Goal: Information Seeking & Learning: Find specific page/section

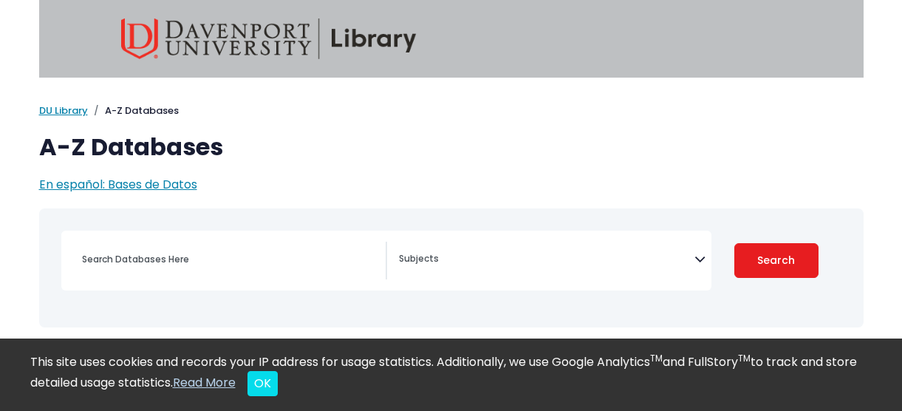
select select "Database Subject Filter"
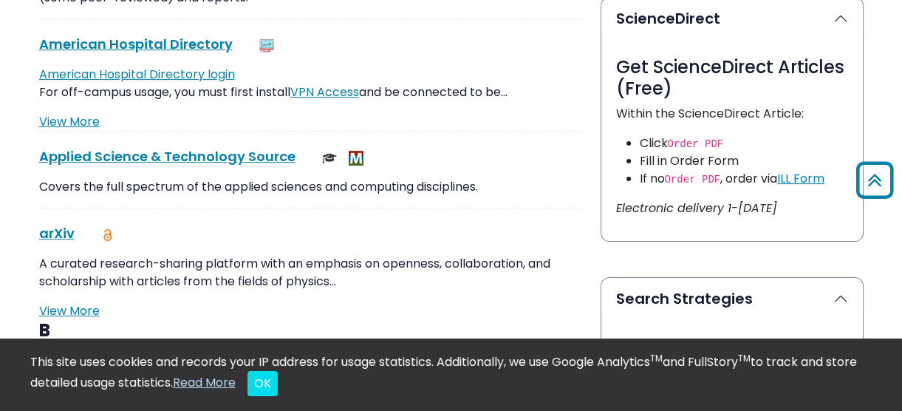
scroll to position [809, 0]
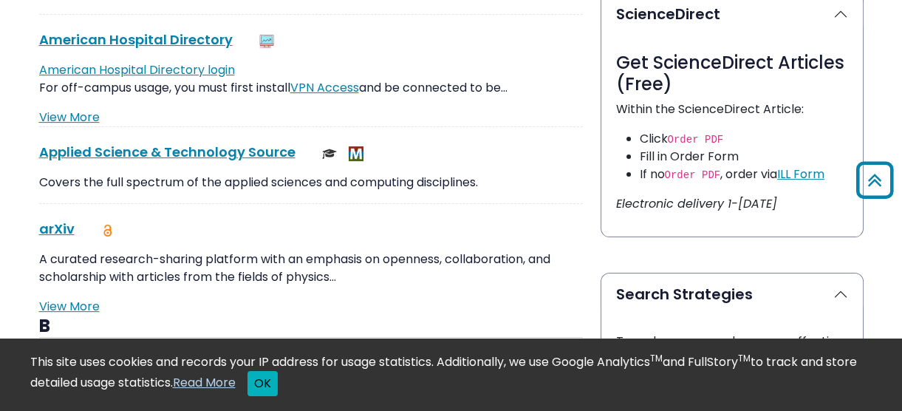
click at [278, 372] on button "OK" at bounding box center [263, 383] width 30 height 25
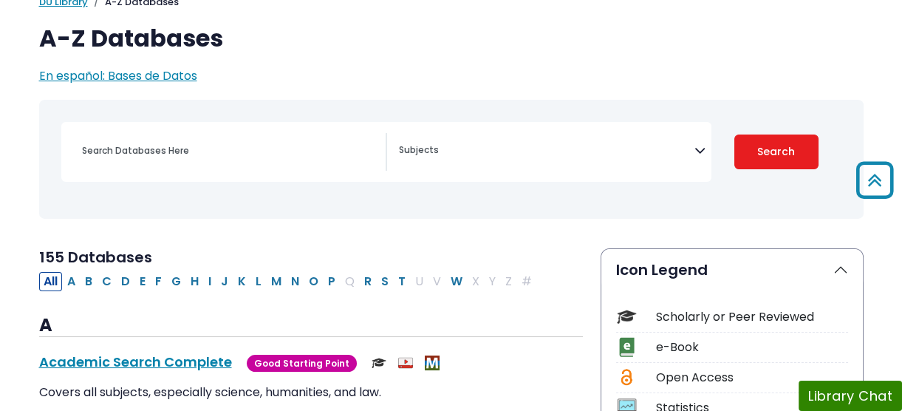
scroll to position [103, 0]
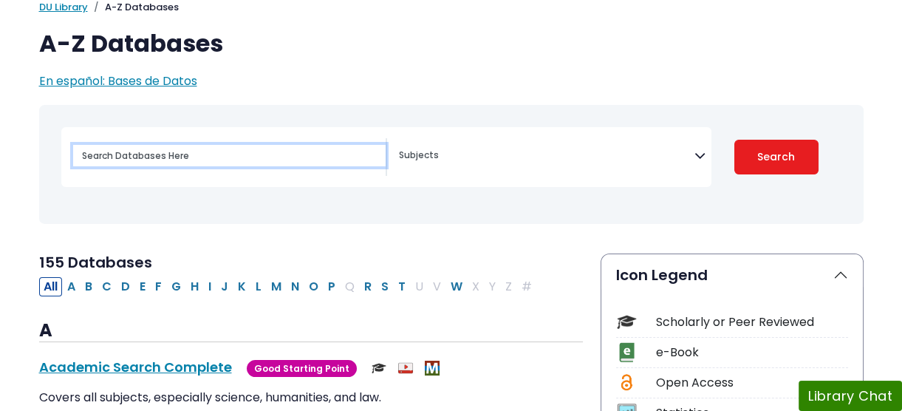
click at [279, 166] on input "Search database by title or keyword" at bounding box center [229, 155] width 313 height 21
type input "proquest all"
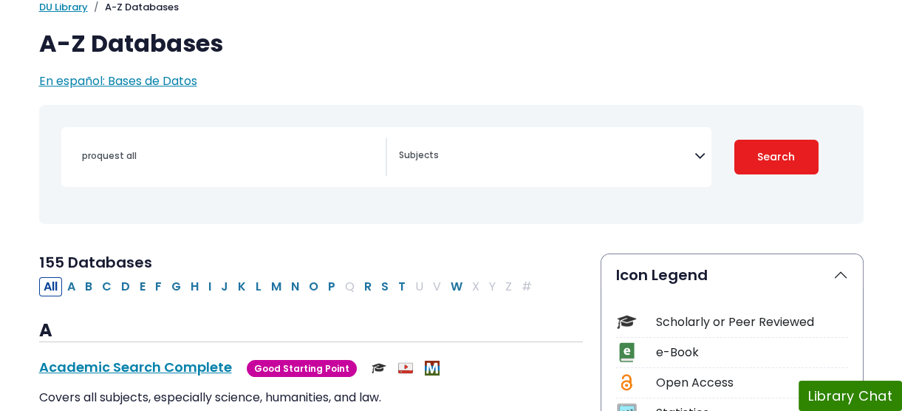
click at [539, 176] on span "Search filters" at bounding box center [547, 157] width 296 height 38
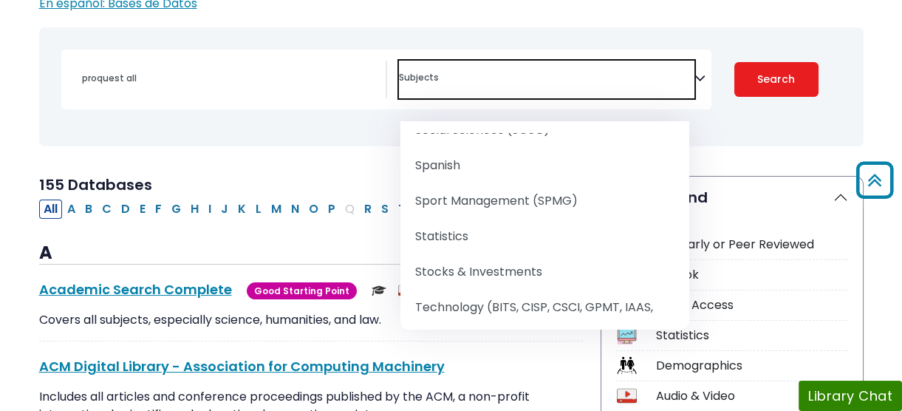
scroll to position [1884, 0]
click at [746, 140] on div "proquest all Biology" at bounding box center [451, 86] width 807 height 107
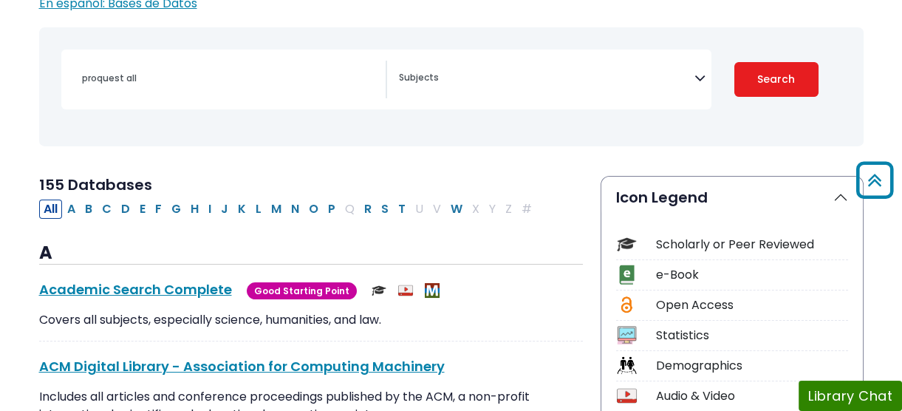
click at [749, 253] on div "Scholarly or Peer Reviewed" at bounding box center [752, 245] width 192 height 18
click at [764, 97] on button "Search" at bounding box center [777, 79] width 84 height 35
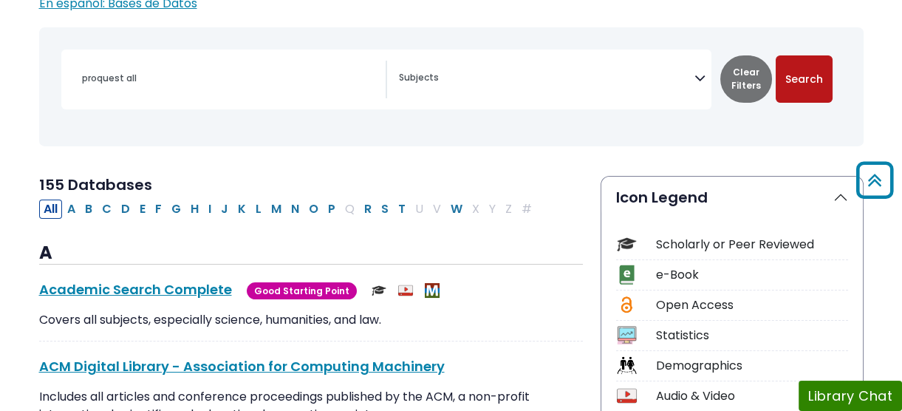
select select "Database Subject Filter"
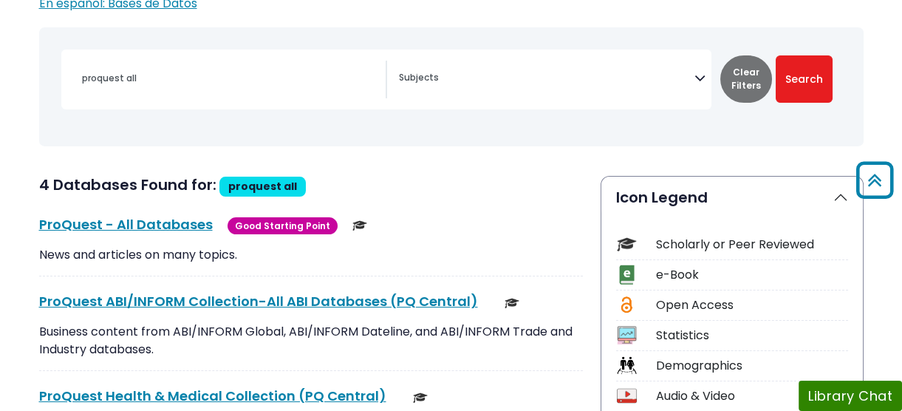
click at [739, 253] on div "Scholarly or Peer Reviewed" at bounding box center [752, 245] width 192 height 18
click at [740, 253] on div "Scholarly or Peer Reviewed" at bounding box center [752, 245] width 192 height 18
click at [203, 234] on link "ProQuest - All Databases This link opens in a new window" at bounding box center [126, 224] width 174 height 18
click at [168, 234] on link "ProQuest - All Databases This link opens in a new window" at bounding box center [126, 224] width 174 height 18
drag, startPoint x: 717, startPoint y: 284, endPoint x: 618, endPoint y: 279, distance: 98.5
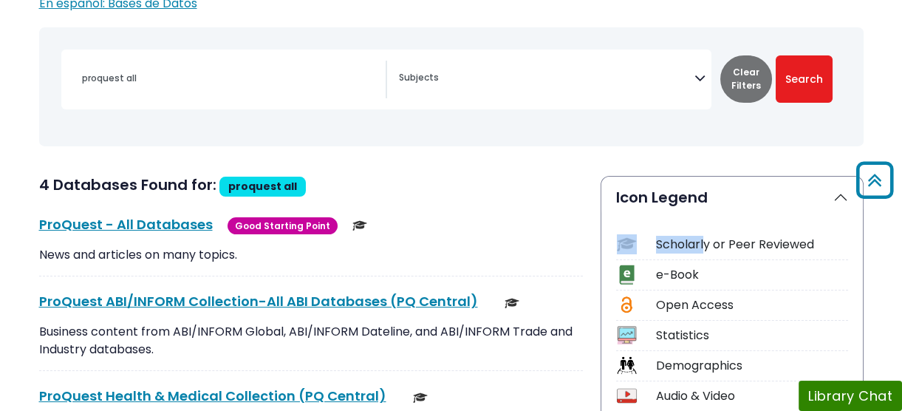
click at [618, 260] on div "Scholarly or Peer Reviewed" at bounding box center [732, 247] width 232 height 26
click at [618, 254] on div at bounding box center [627, 244] width 22 height 20
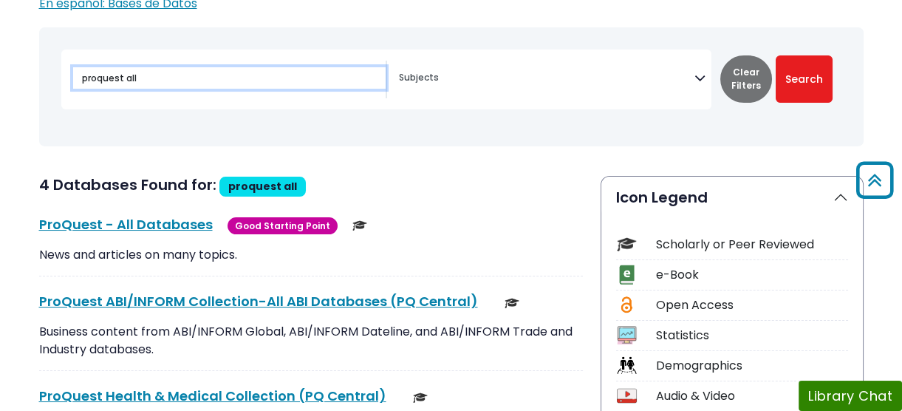
click at [227, 89] on input "proquest all" at bounding box center [229, 77] width 313 height 21
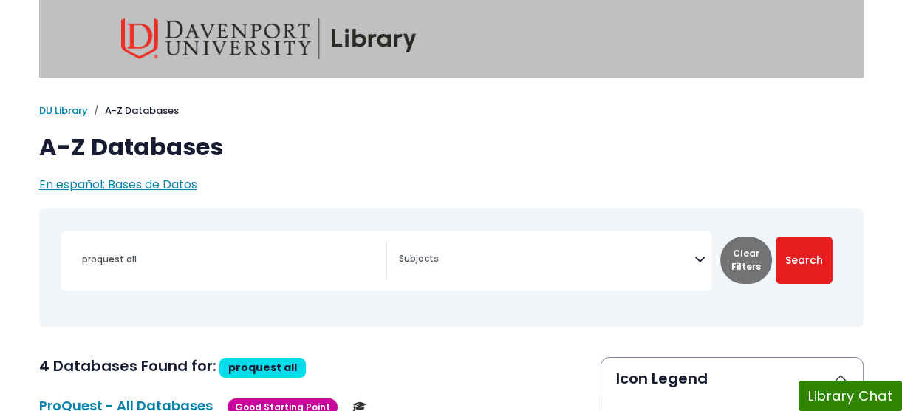
click at [497, 266] on textarea "Search" at bounding box center [547, 260] width 296 height 12
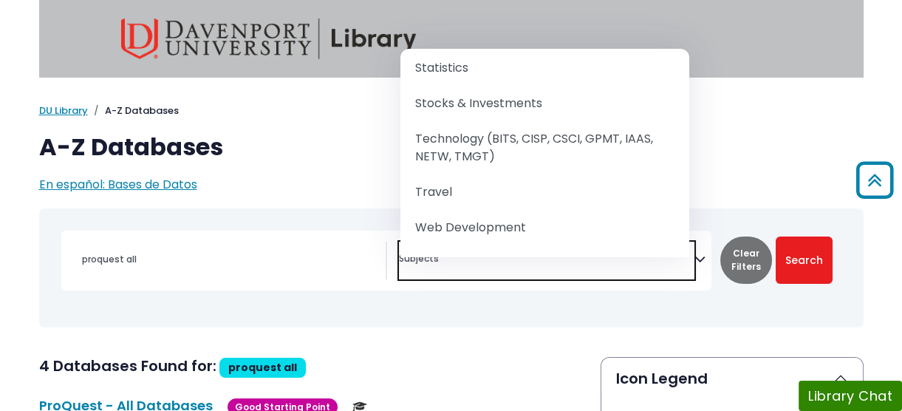
scroll to position [2113, 0]
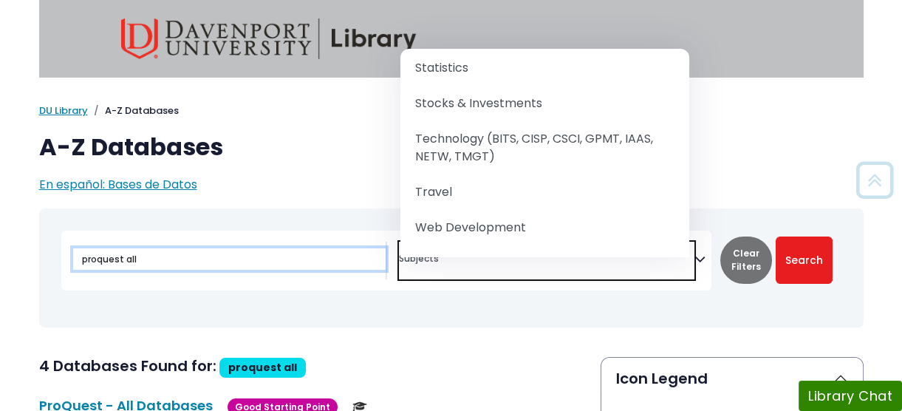
click at [274, 270] on input "proquest all" at bounding box center [229, 258] width 313 height 21
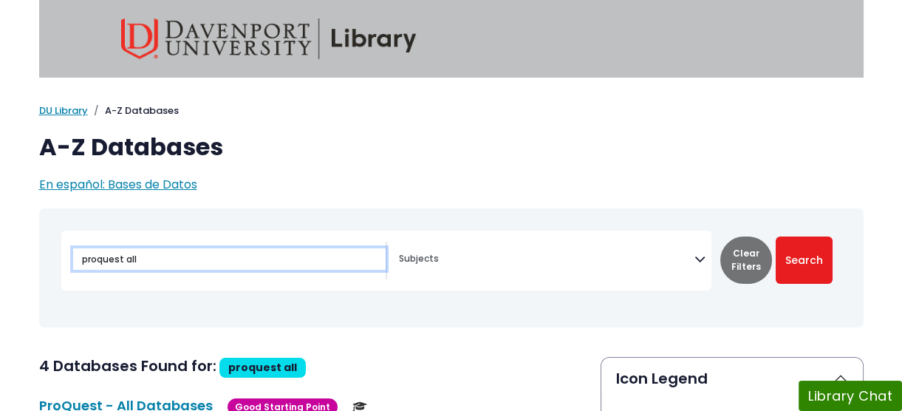
click at [266, 270] on input "proquest all" at bounding box center [229, 258] width 313 height 21
click at [259, 270] on input "proquest all" at bounding box center [229, 258] width 313 height 21
type input "p"
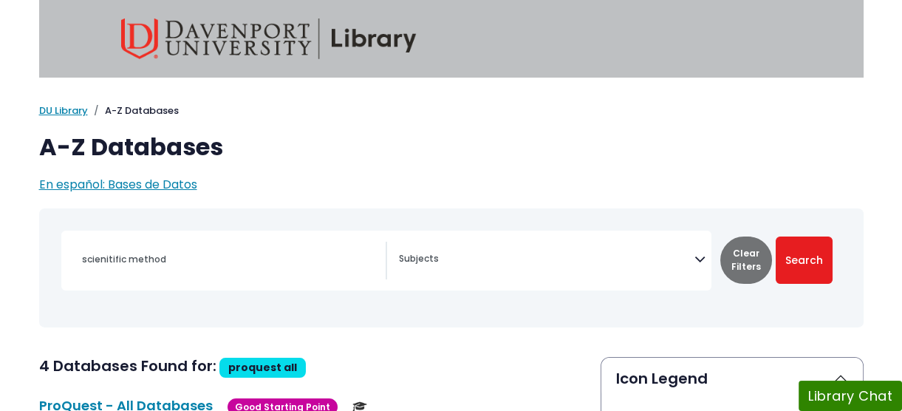
drag, startPoint x: 137, startPoint y: 285, endPoint x: 139, endPoint y: 316, distance: 30.3
click at [139, 316] on div "scienitific method" at bounding box center [451, 267] width 807 height 107
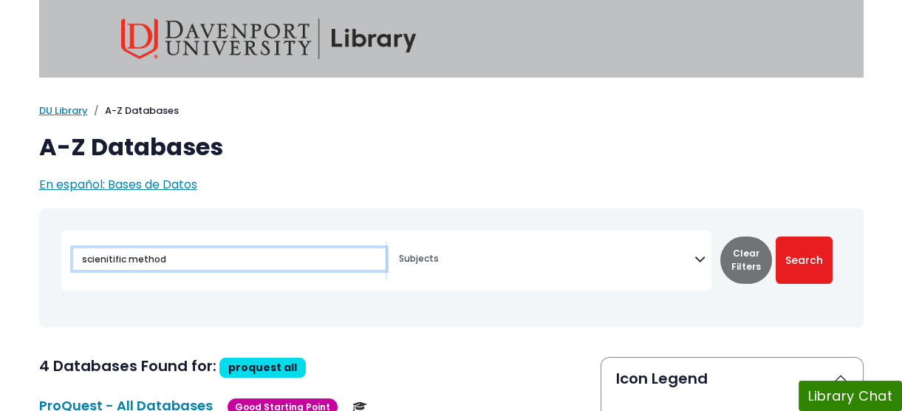
click at [105, 270] on input "scienitific method" at bounding box center [229, 258] width 313 height 21
type input "scientific method"
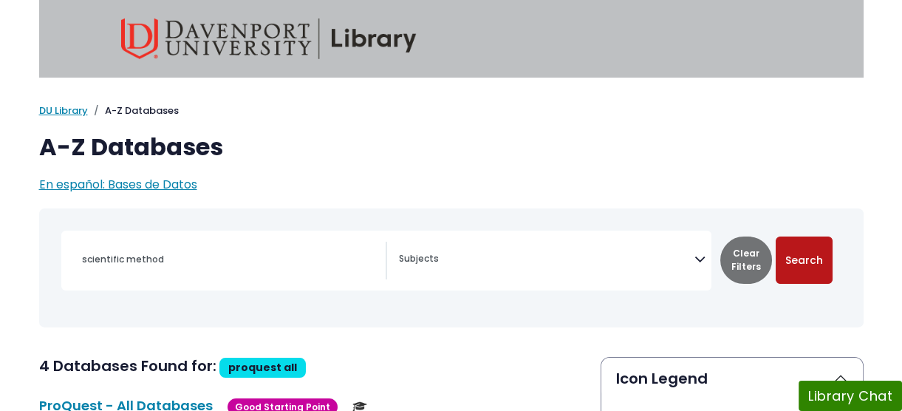
click at [819, 274] on button "Search" at bounding box center [804, 259] width 57 height 47
select select "Database Subject Filter"
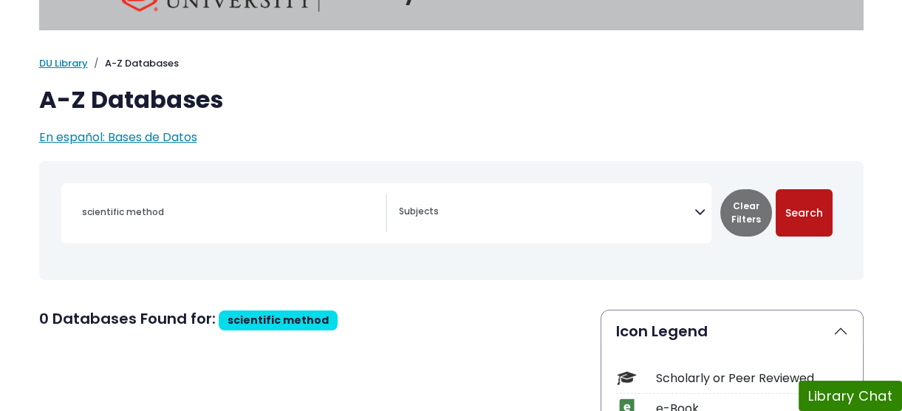
scroll to position [102, 0]
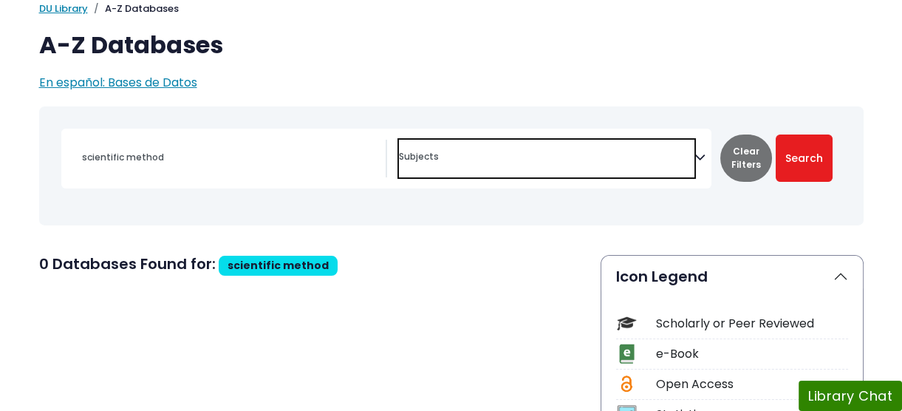
click at [515, 177] on span "Search filters" at bounding box center [547, 159] width 296 height 38
